Goal: Transaction & Acquisition: Purchase product/service

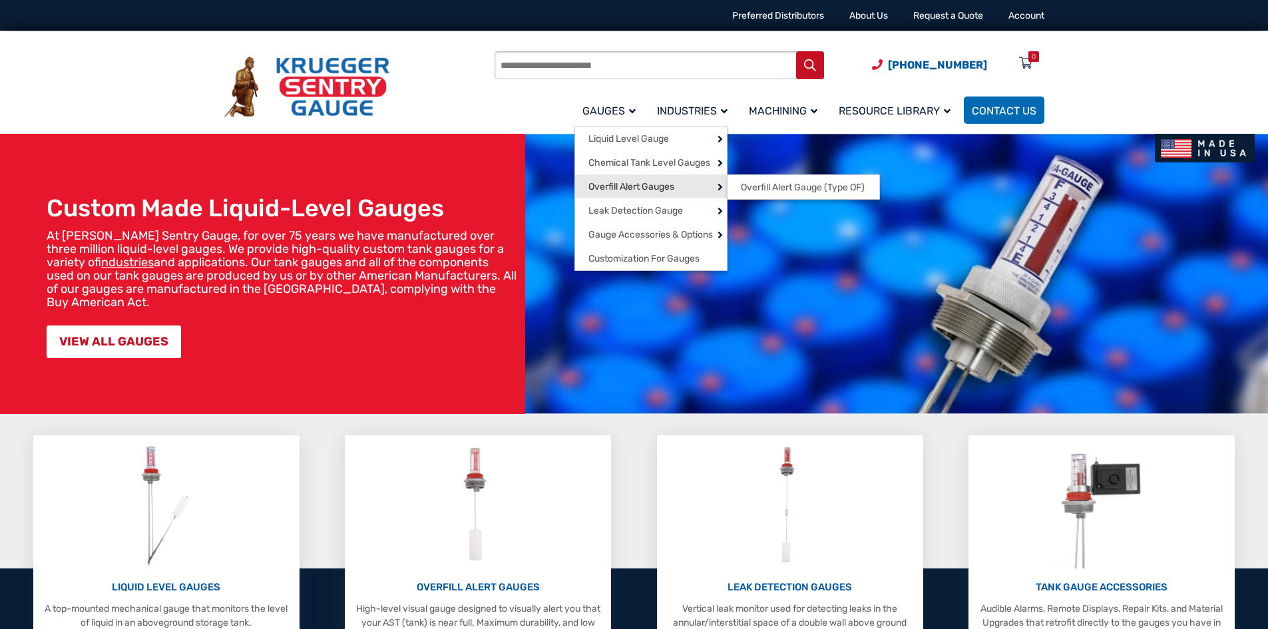
click at [627, 188] on span "Overfill Alert Gauges" at bounding box center [632, 187] width 86 height 12
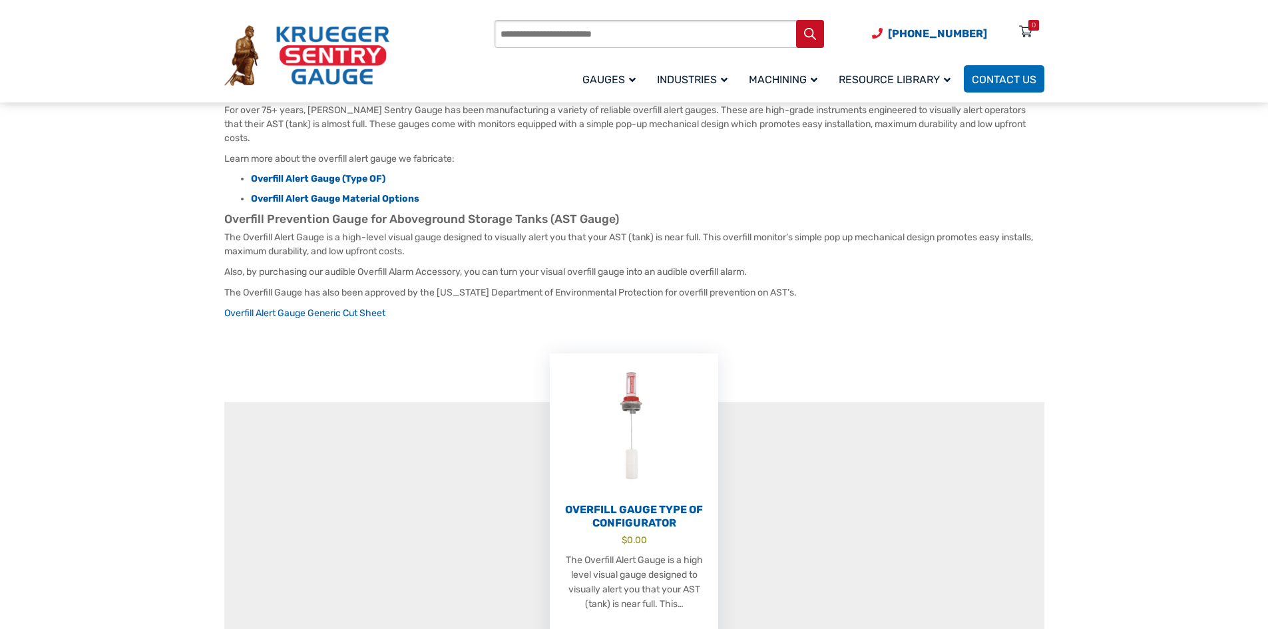
scroll to position [133, 0]
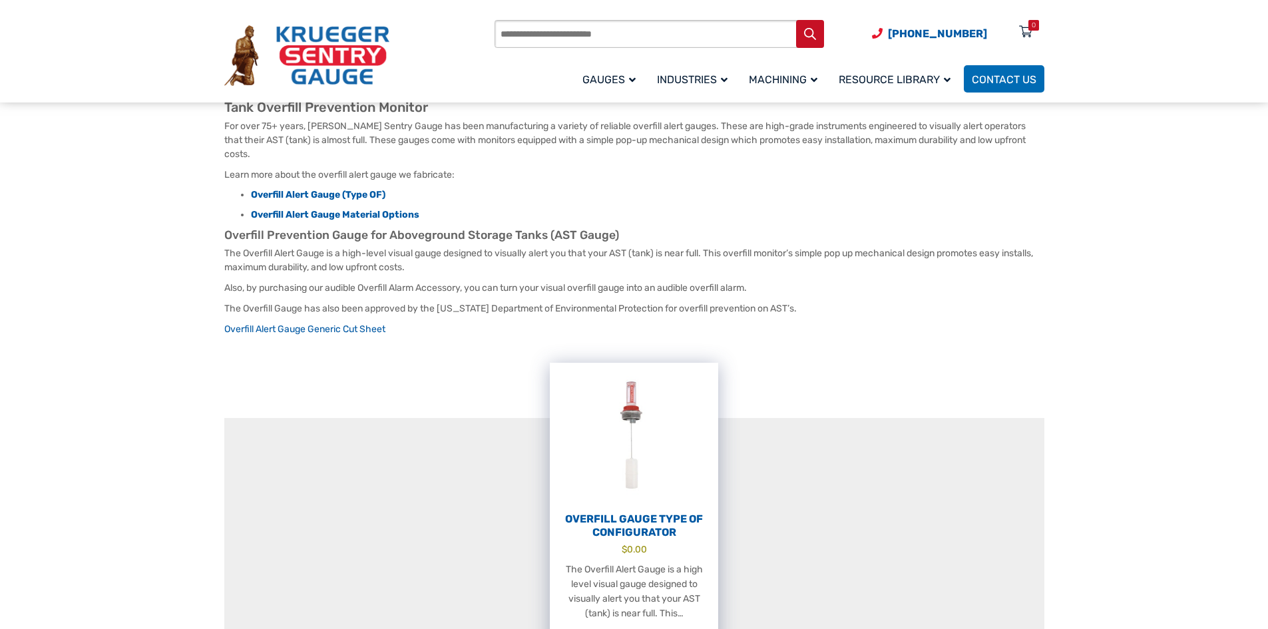
click at [625, 457] on img at bounding box center [634, 436] width 168 height 146
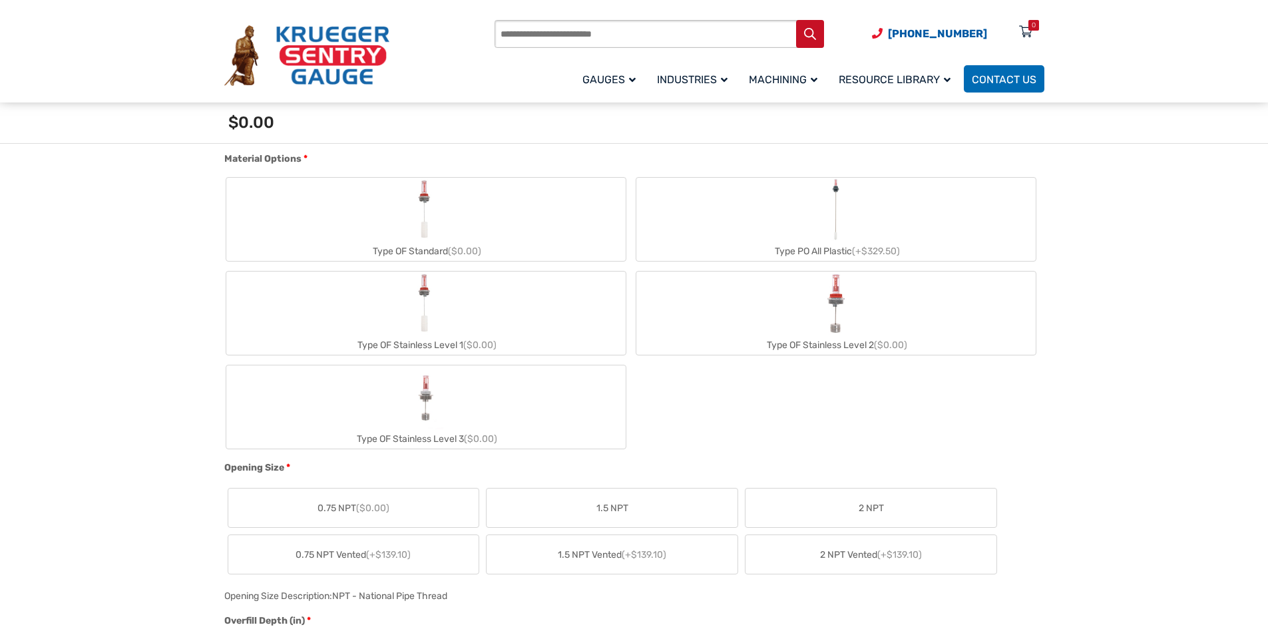
scroll to position [466, 0]
